Goal: Transaction & Acquisition: Obtain resource

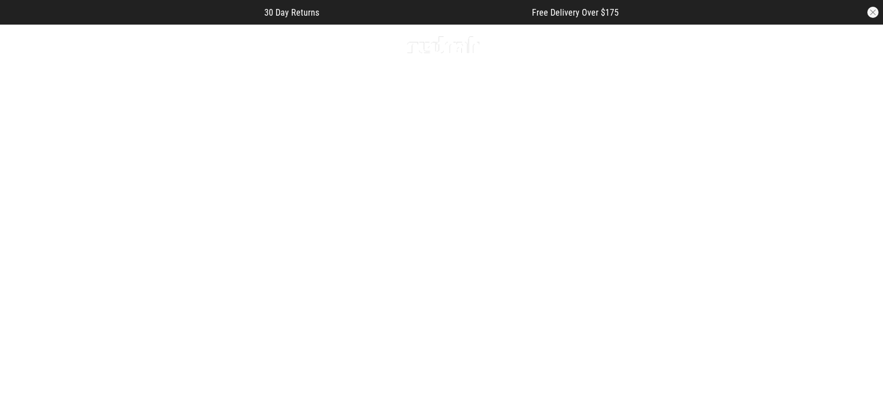
click at [43, 32] on div "Men Women Sale Sign in New Back Footwear Back Mens Back Womens Back Youth & Kid…" at bounding box center [441, 45] width 817 height 40
click at [51, 51] on icon at bounding box center [48, 45] width 14 height 18
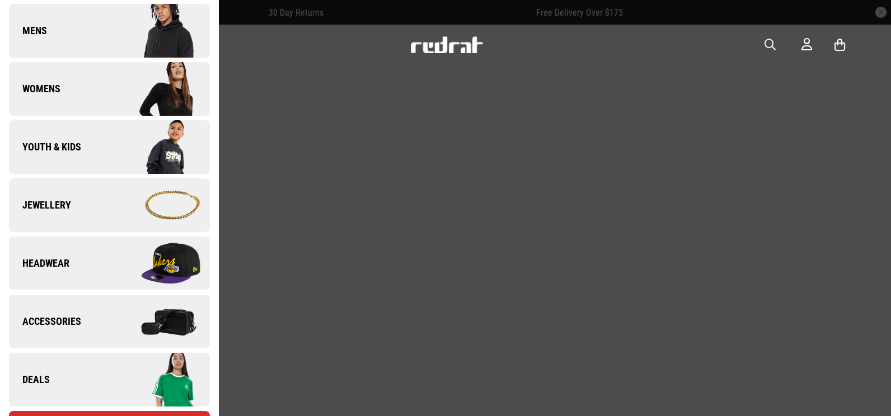
scroll to position [224, 0]
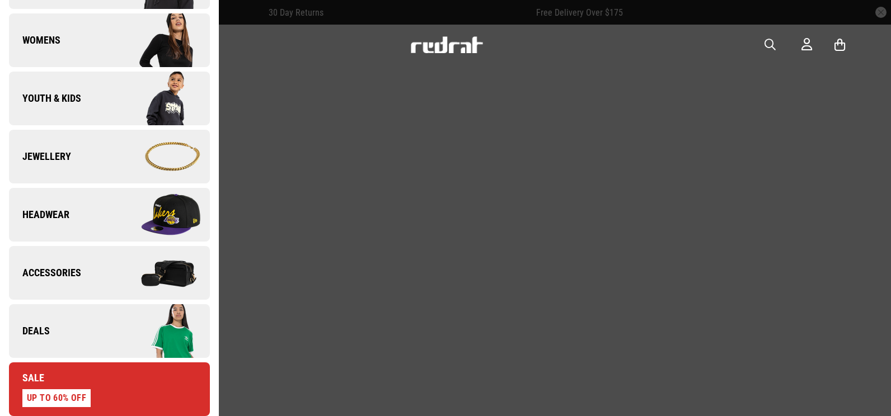
click at [152, 325] on img at bounding box center [159, 331] width 100 height 56
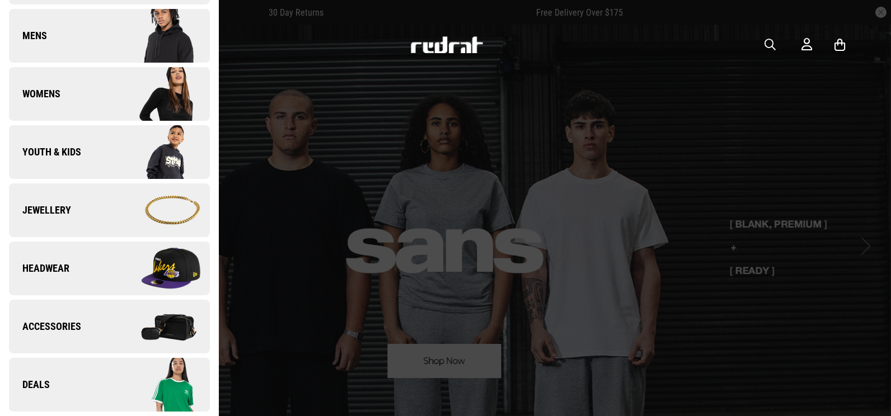
scroll to position [0, 0]
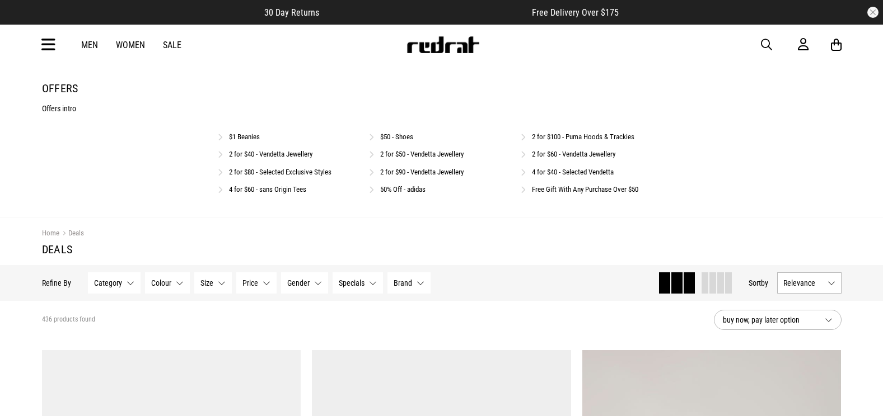
click at [406, 138] on link "$50 - Shoes" at bounding box center [396, 137] width 33 height 8
